Goal: Task Accomplishment & Management: Use online tool/utility

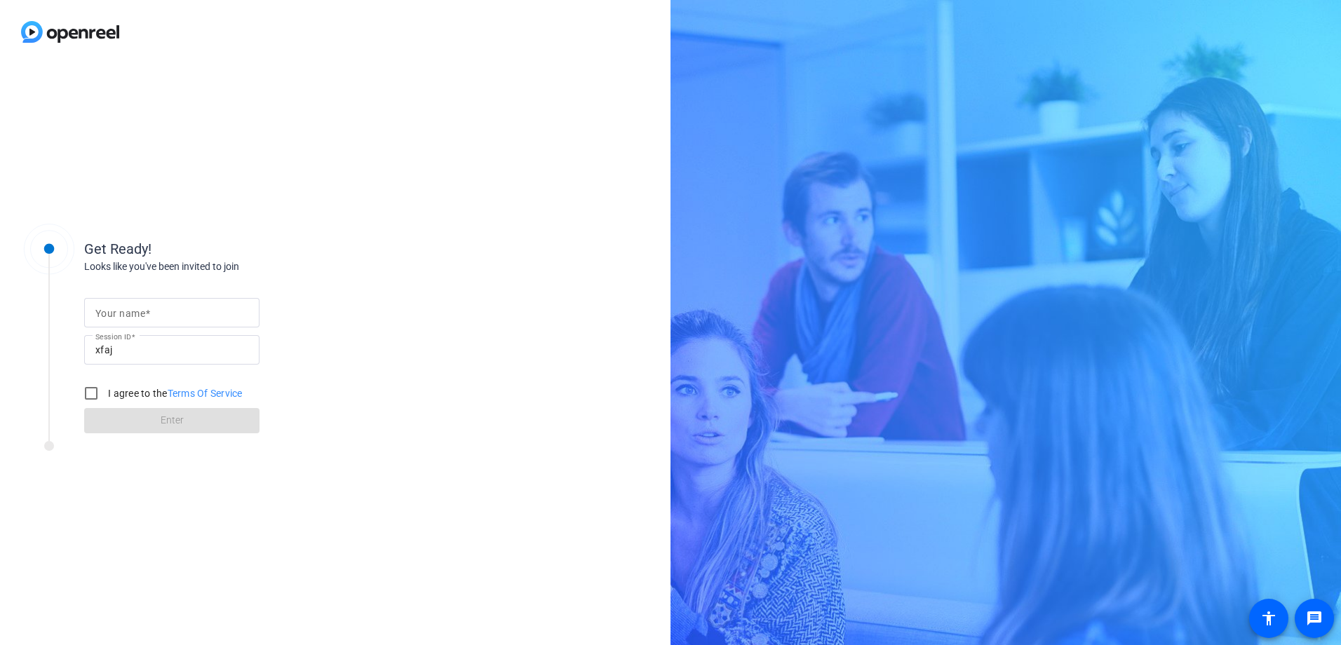
click at [158, 312] on input "Your name" at bounding box center [171, 312] width 153 height 17
type input "[PERSON_NAME]"
click at [90, 391] on input "I agree to the Terms Of Service" at bounding box center [91, 393] width 28 height 28
checkbox input "true"
click at [177, 418] on span "Enter" at bounding box center [172, 420] width 23 height 15
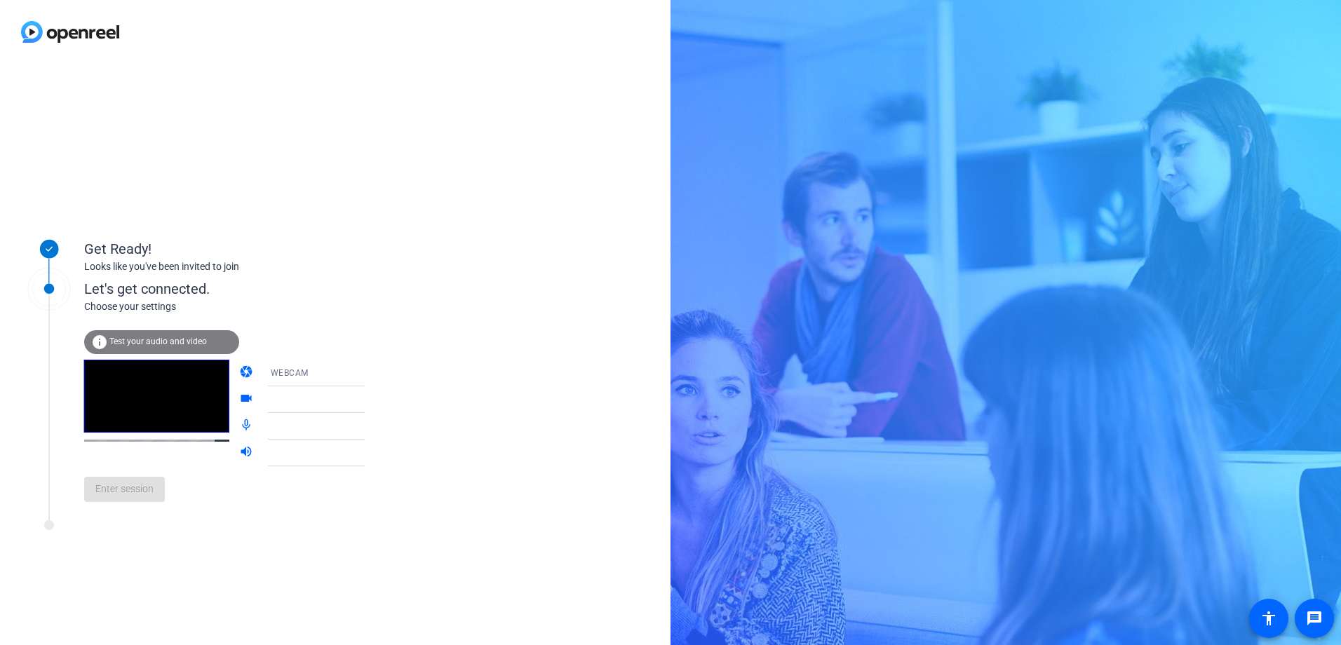
click at [168, 335] on div "info Test your audio and video" at bounding box center [161, 342] width 155 height 24
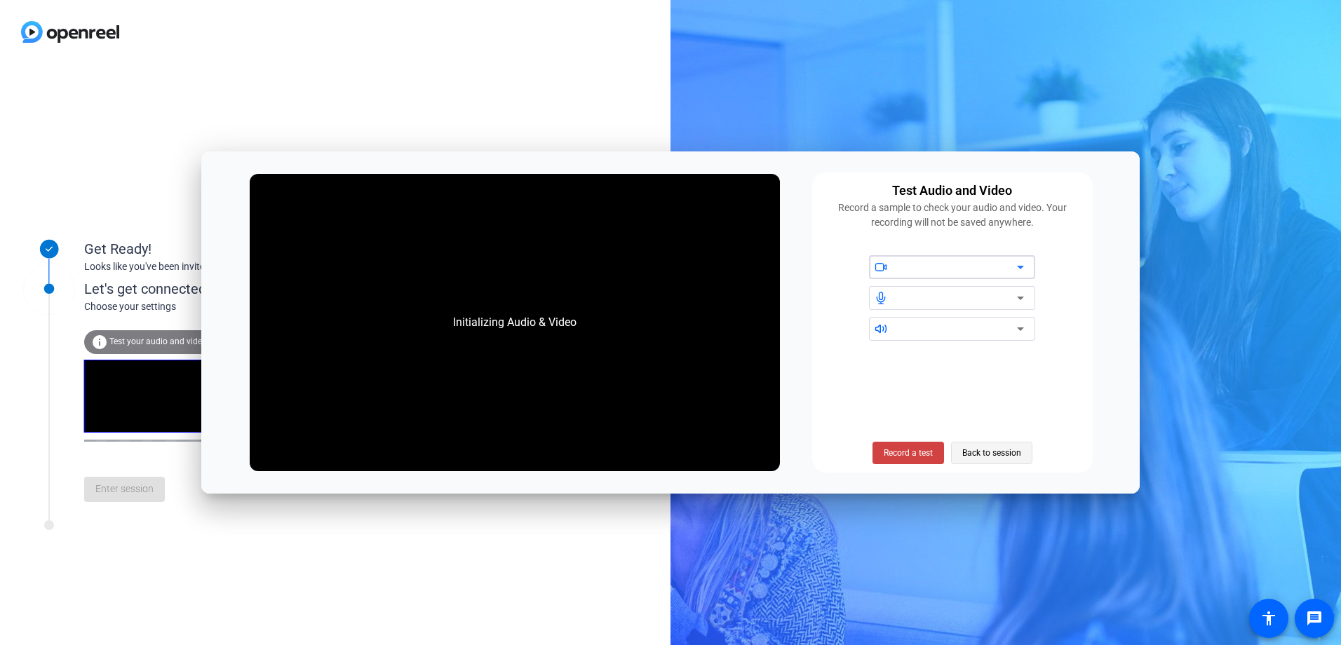
click at [987, 453] on span "Back to session" at bounding box center [991, 453] width 59 height 27
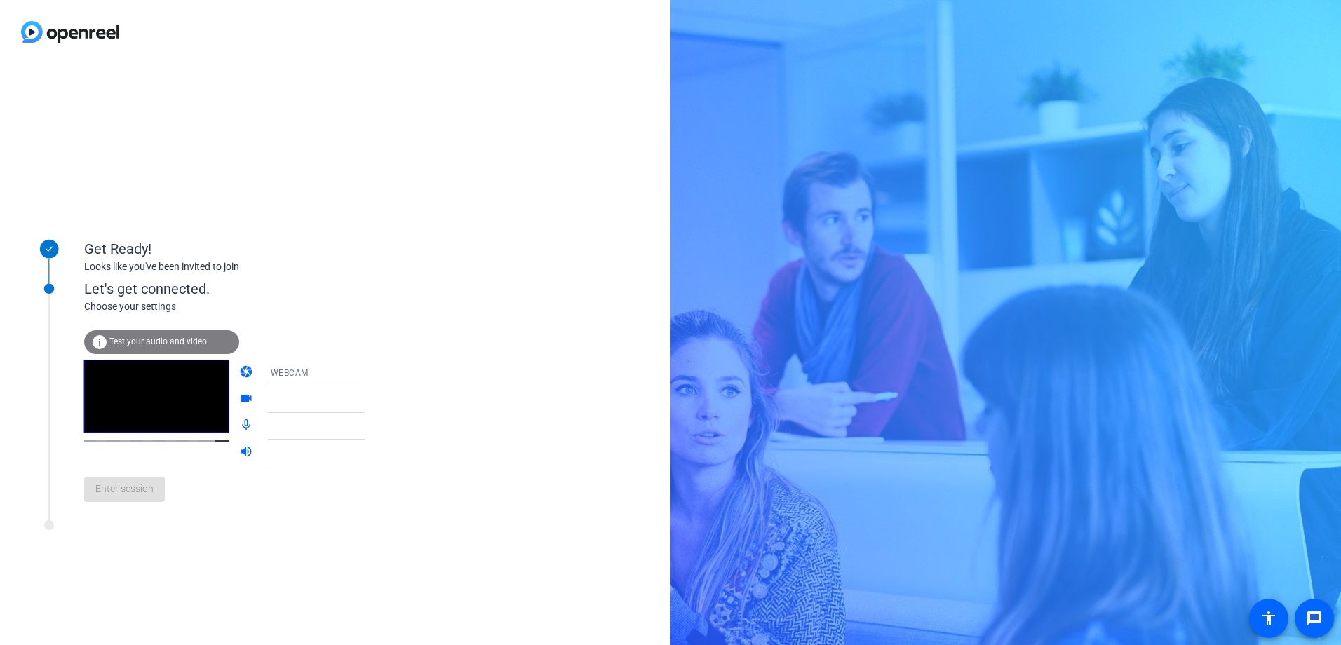
click at [987, 453] on div "Get Ready! Looks like you've been invited to join Let's get connected. Choose y…" at bounding box center [670, 322] width 1341 height 645
click at [156, 487] on div "Enter session" at bounding box center [238, 489] width 309 height 46
click at [288, 370] on span "WEBCAM" at bounding box center [290, 373] width 38 height 10
click at [287, 423] on span "DESKTOP" at bounding box center [269, 428] width 39 height 17
click at [110, 489] on span "Enter session" at bounding box center [124, 489] width 58 height 15
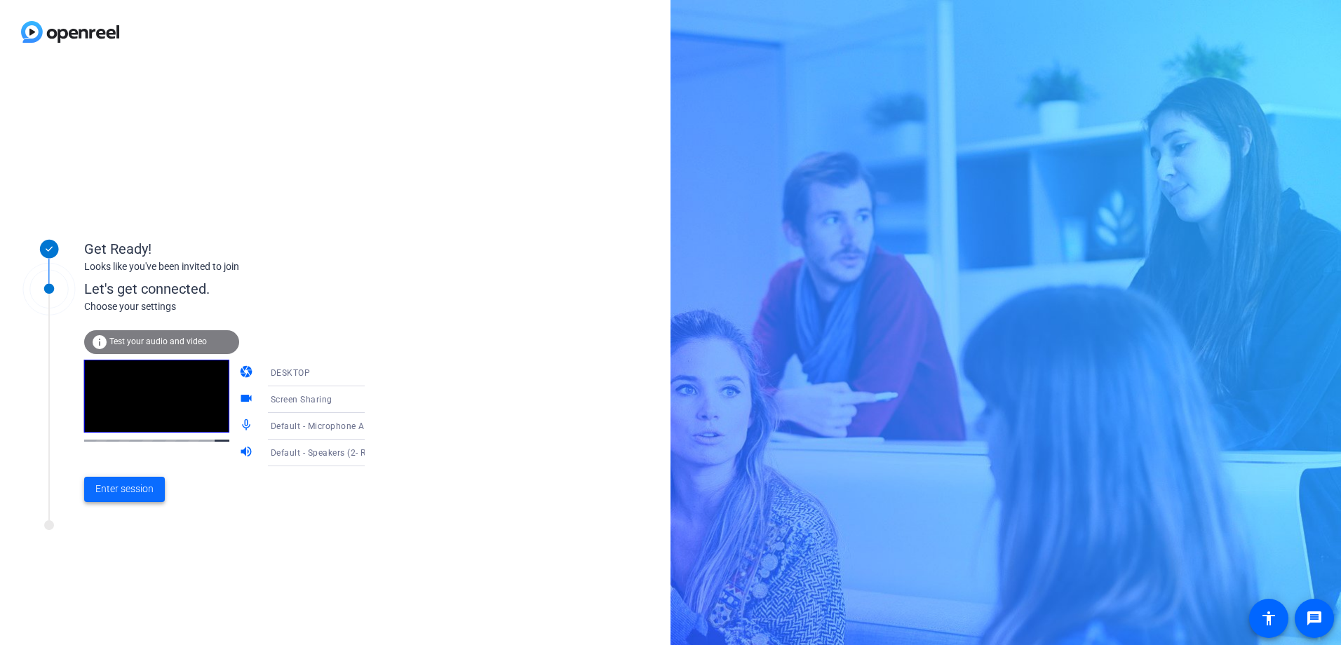
click at [110, 489] on div "Get Ready! Looks like you've been invited to join Let's get connected. Choose y…" at bounding box center [189, 354] width 351 height 281
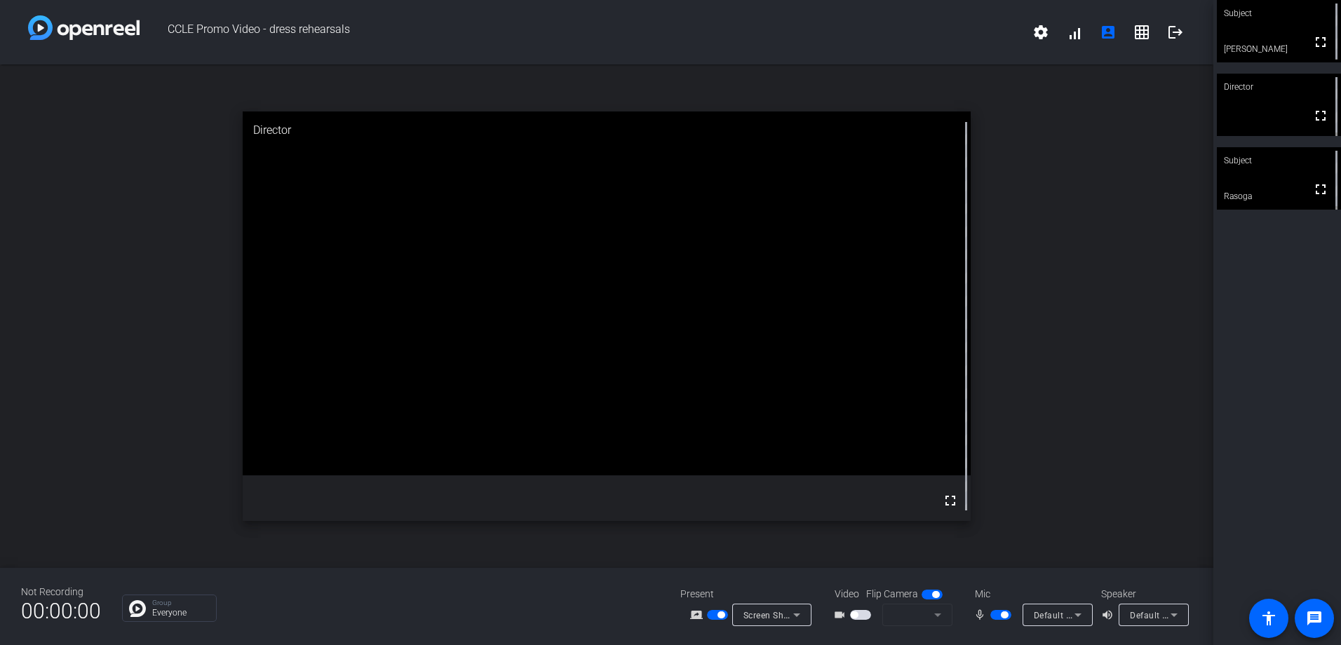
click at [1081, 618] on icon at bounding box center [1078, 615] width 17 height 17
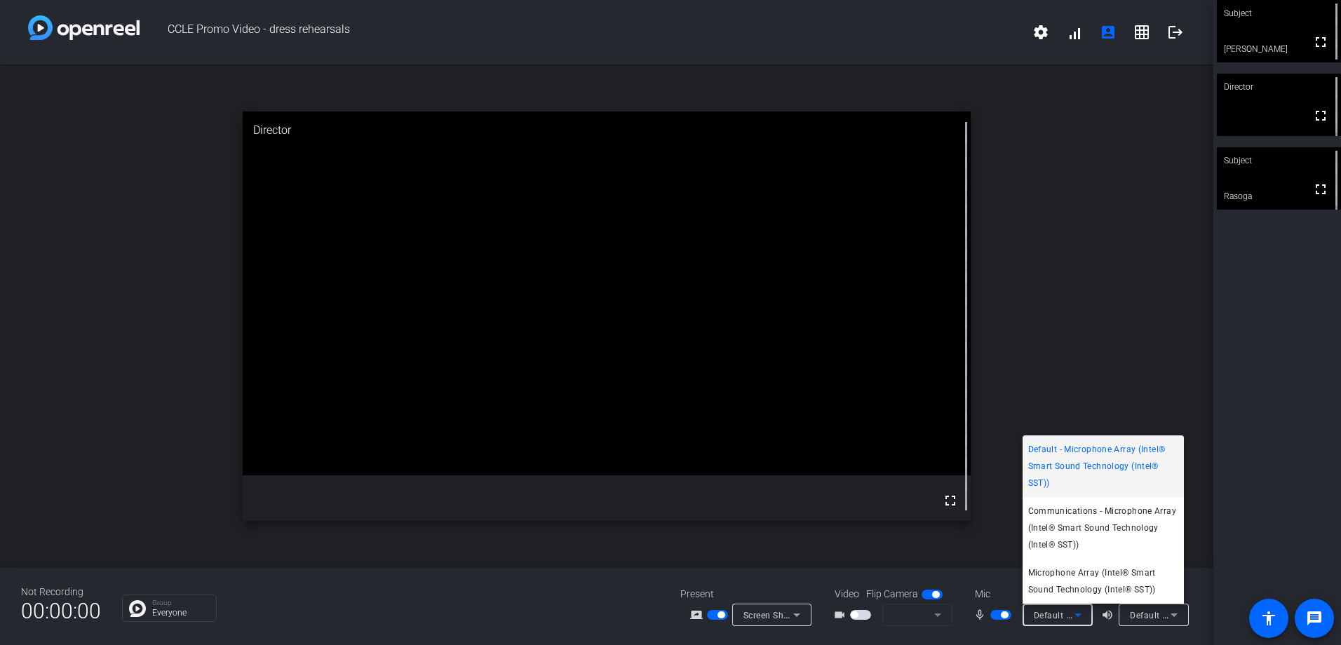
click at [1089, 631] on div at bounding box center [670, 322] width 1341 height 645
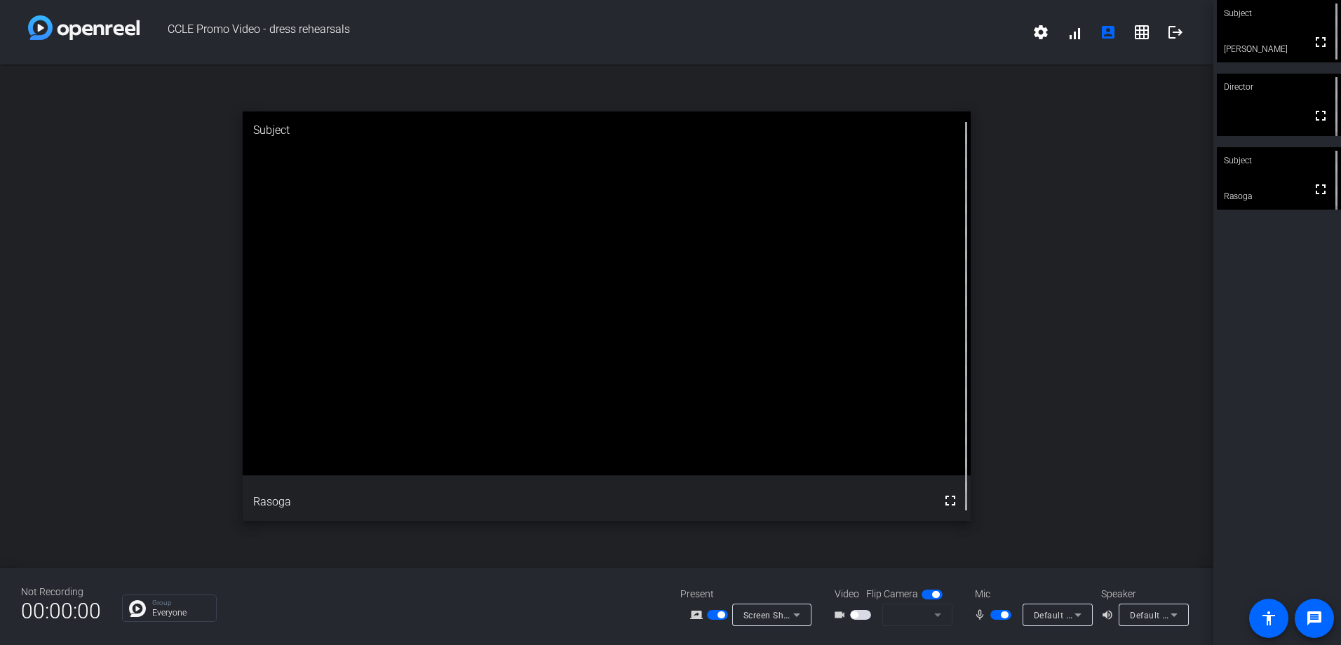
drag, startPoint x: 862, startPoint y: 479, endPoint x: 950, endPoint y: 466, distance: 89.3
click at [950, 466] on div "fullscreen" at bounding box center [607, 317] width 728 height 410
